Goal: Check status: Check status

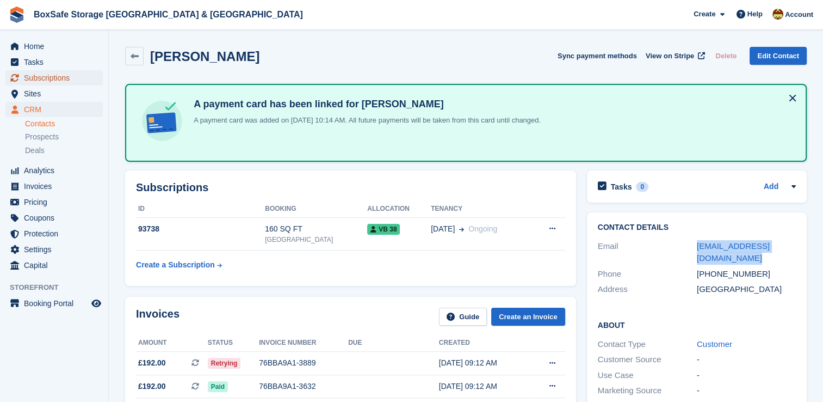
click at [47, 81] on span "Subscriptions" at bounding box center [56, 77] width 65 height 15
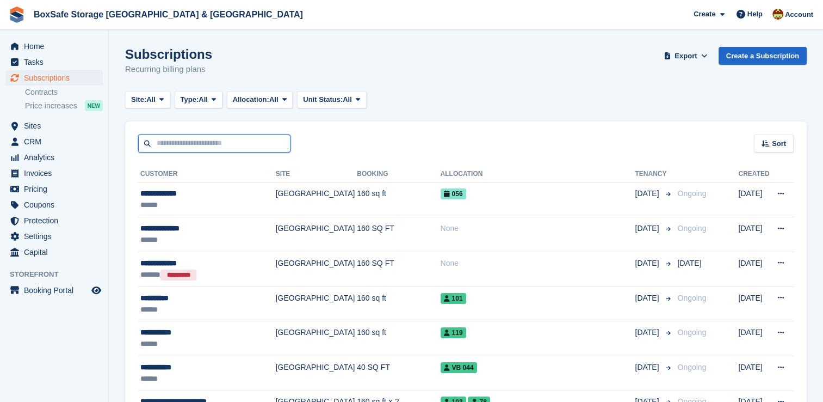
click at [178, 136] on input "text" at bounding box center [214, 143] width 152 height 18
type input "******"
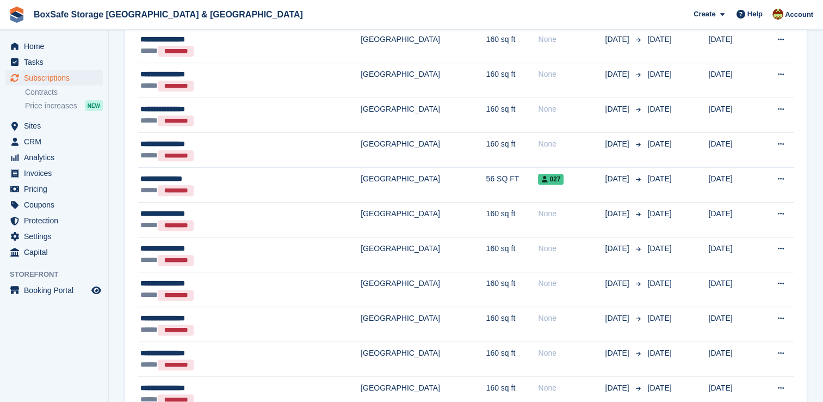
scroll to position [369, 0]
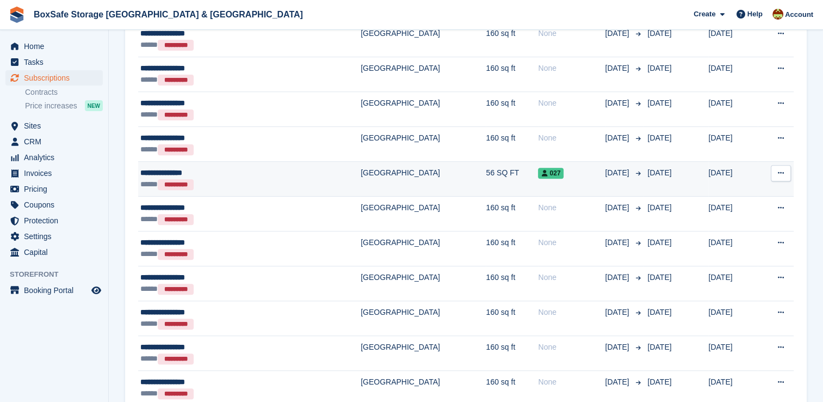
click at [538, 169] on div "027" at bounding box center [571, 172] width 67 height 11
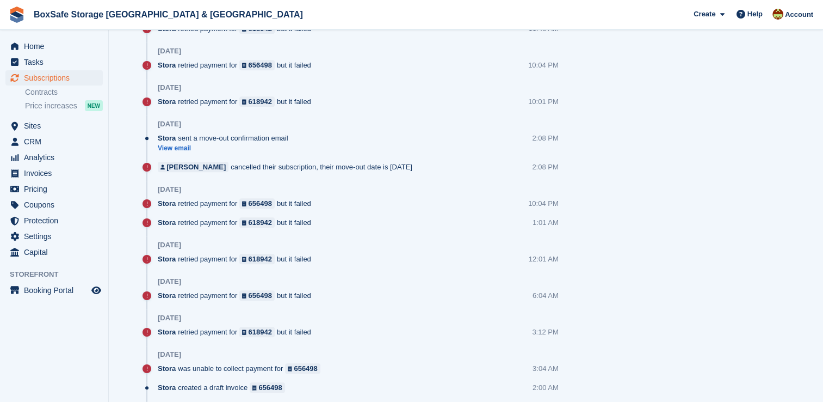
scroll to position [919, 0]
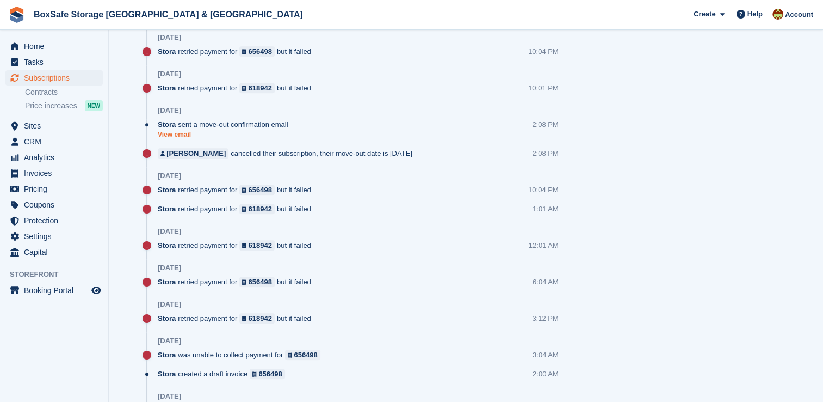
click at [172, 135] on link "View email" at bounding box center [226, 134] width 136 height 9
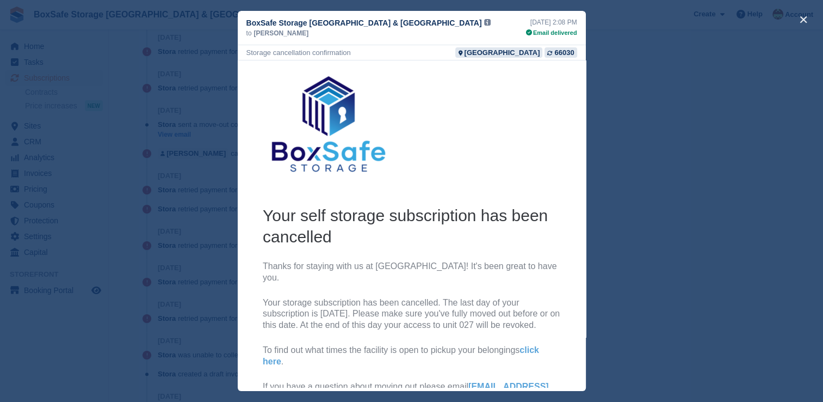
scroll to position [121, 0]
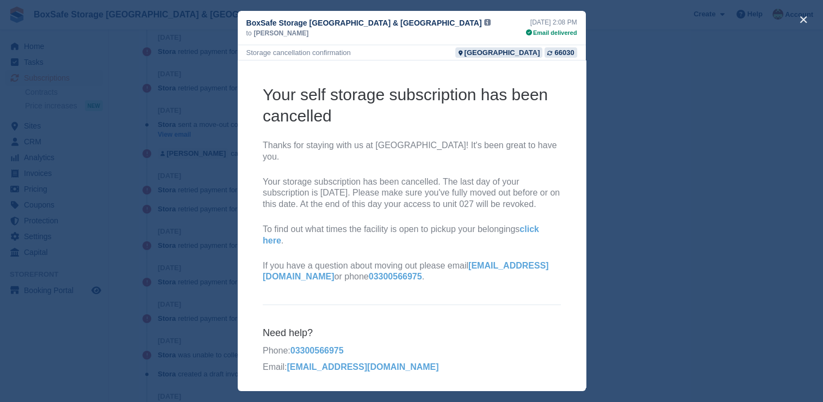
drag, startPoint x: 580, startPoint y: 81, endPoint x: 826, endPoint y: 269, distance: 310.1
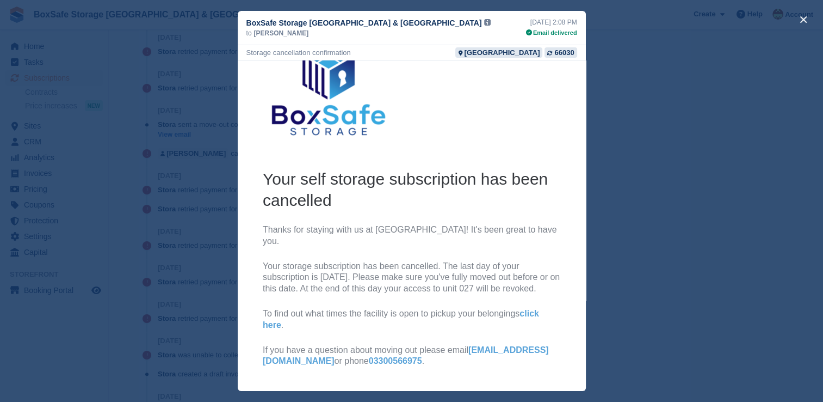
scroll to position [36, 0]
click at [530, 180] on h2 "Your self storage subscription has been cancelled" at bounding box center [411, 190] width 298 height 42
